Goal: Consume media (video, audio)

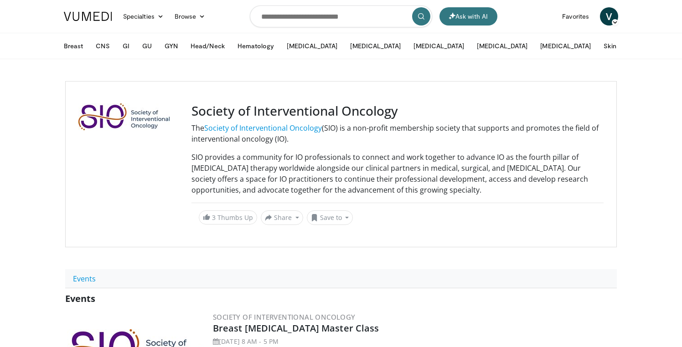
scroll to position [375, 0]
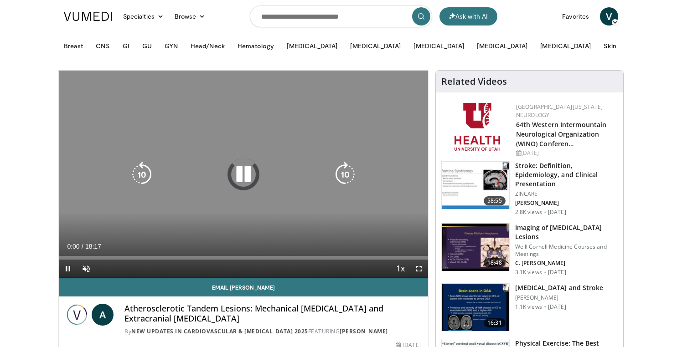
click at [244, 172] on icon "Video Player" at bounding box center [244, 175] width 26 height 26
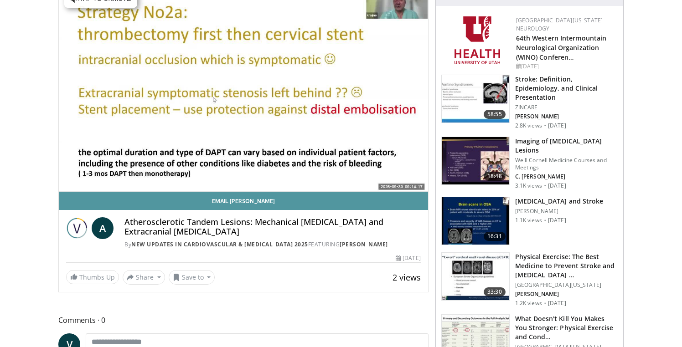
scroll to position [90, 0]
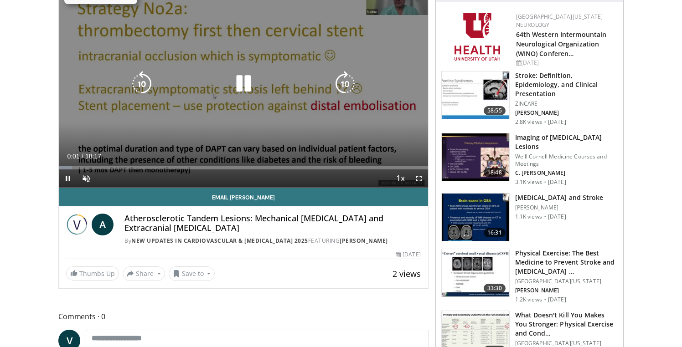
click at [237, 78] on icon "Video Player" at bounding box center [244, 84] width 26 height 26
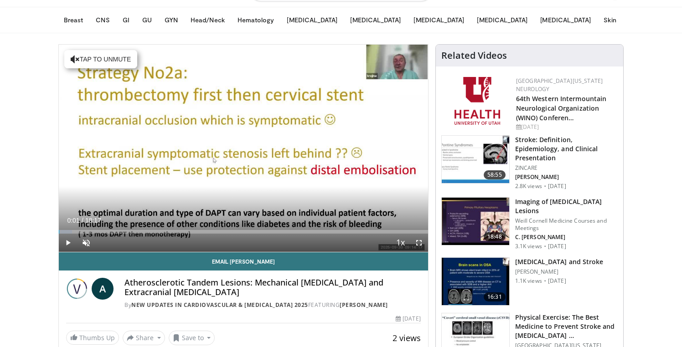
scroll to position [5, 0]
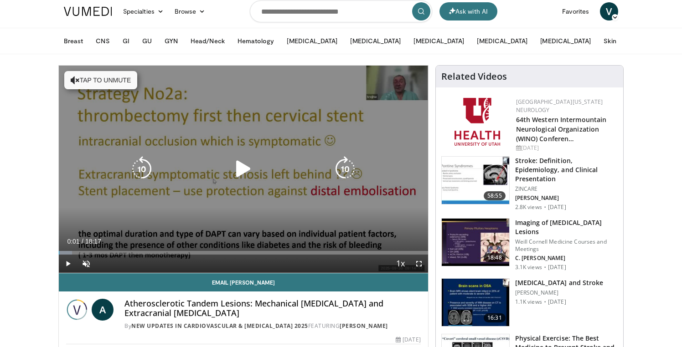
click at [223, 176] on div "Video Player" at bounding box center [244, 169] width 222 height 18
click at [247, 165] on icon "Video Player" at bounding box center [244, 169] width 26 height 26
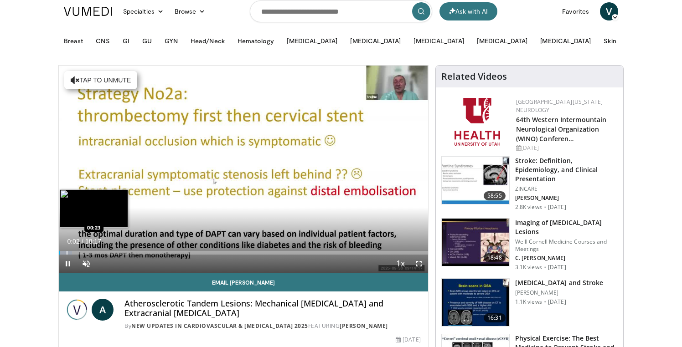
click at [67, 249] on div "Loaded : 3.61% 00:02 00:23" at bounding box center [243, 250] width 369 height 9
click at [86, 251] on div "Progress Bar" at bounding box center [86, 253] width 1 height 4
click at [109, 250] on div "Loaded : 8.13% 01:21 02:31" at bounding box center [243, 250] width 369 height 9
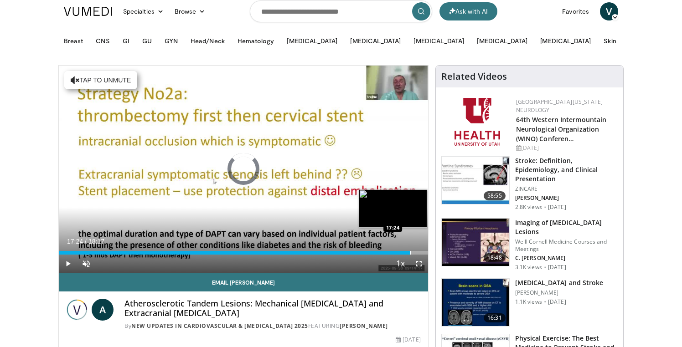
click at [410, 251] on div "Progress Bar" at bounding box center [410, 253] width 1 height 4
click at [424, 252] on div "Loaded : 97.49% 17:25 18:05" at bounding box center [243, 253] width 369 height 4
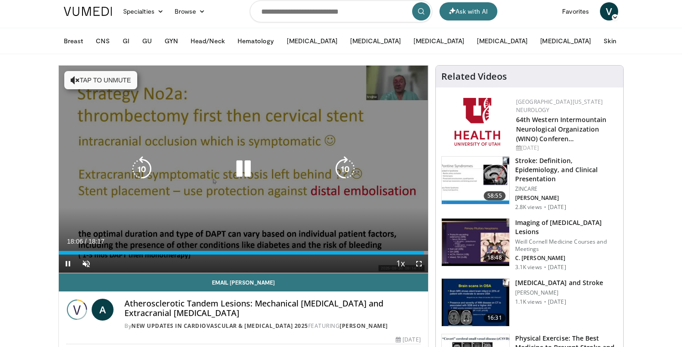
click at [260, 218] on div "10 seconds Tap to unmute" at bounding box center [243, 169] width 369 height 207
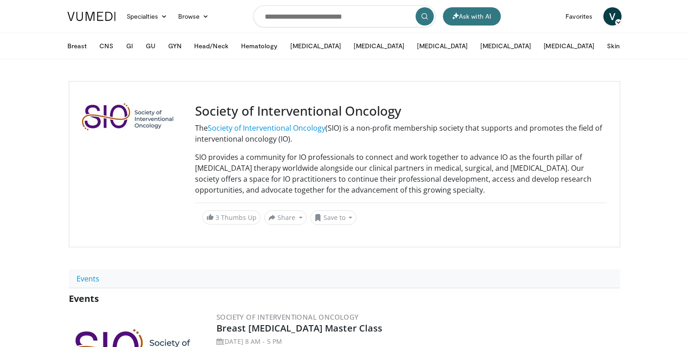
click at [77, 16] on img at bounding box center [91, 16] width 48 height 9
